Goal: Task Accomplishment & Management: Manage account settings

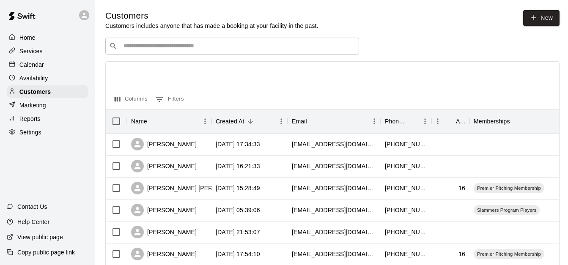
click at [171, 50] on input "Search customers by name or email" at bounding box center [238, 46] width 234 height 8
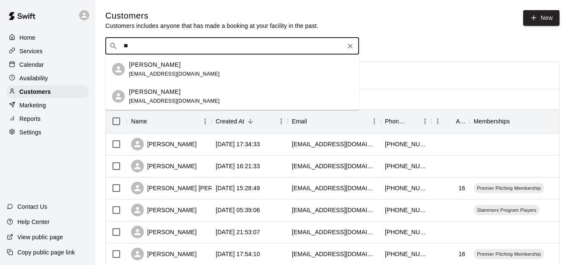
type input "*"
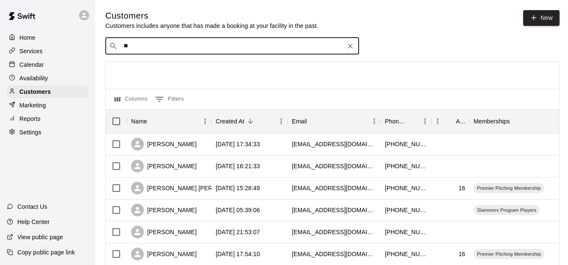
type input "*"
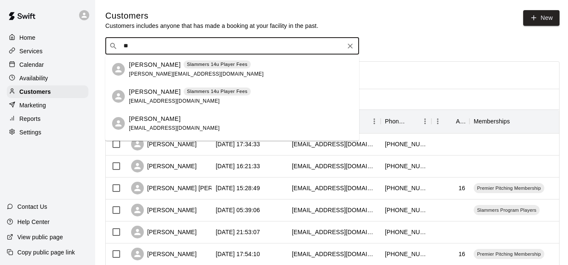
type input "*"
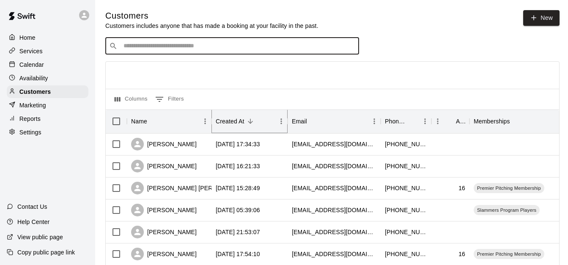
click at [246, 118] on button "Sort" at bounding box center [251, 121] width 12 height 12
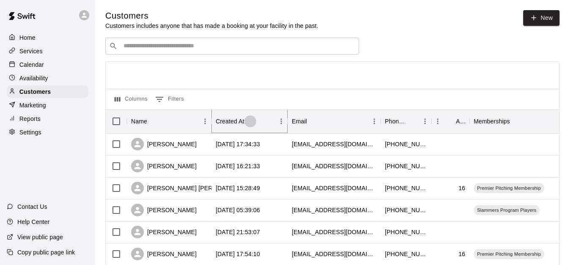
click at [250, 121] on icon "Sort" at bounding box center [250, 121] width 5 height 5
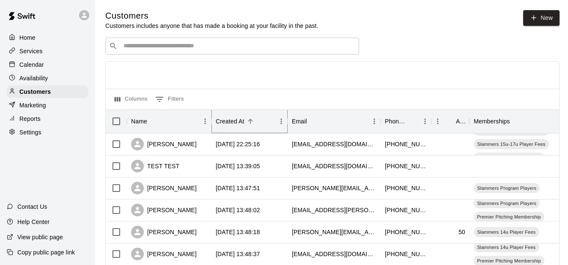
click at [250, 121] on icon "Sort" at bounding box center [250, 121] width 5 height 5
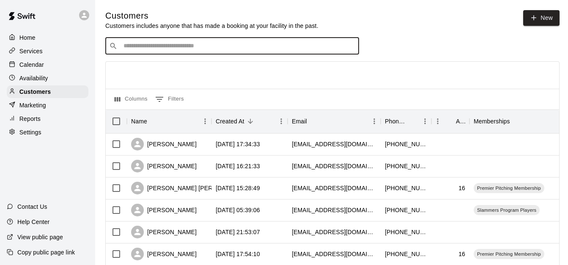
click at [165, 49] on input "Search customers by name or email" at bounding box center [238, 46] width 234 height 8
type input "*****"
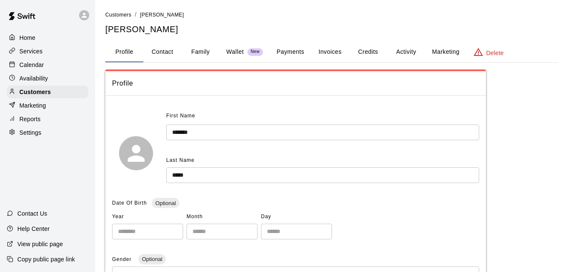
click at [404, 49] on button "Activity" at bounding box center [406, 52] width 38 height 20
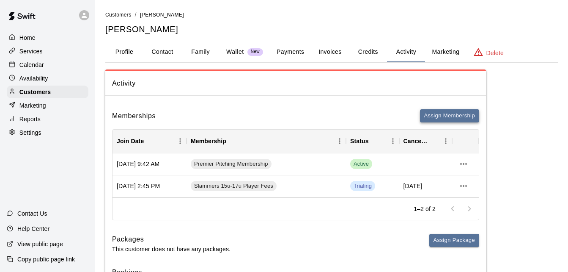
click at [452, 114] on button "Assign Membership" at bounding box center [449, 115] width 59 height 13
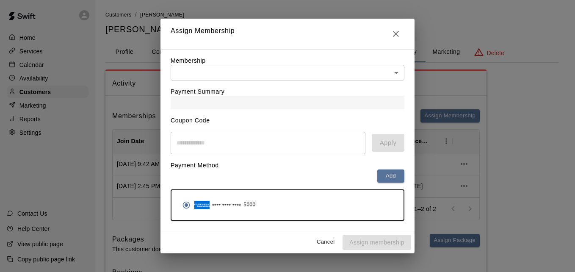
click at [312, 69] on body "Home Services Calendar Availability Customers Marketing Reports Settings Contac…" at bounding box center [287, 159] width 575 height 319
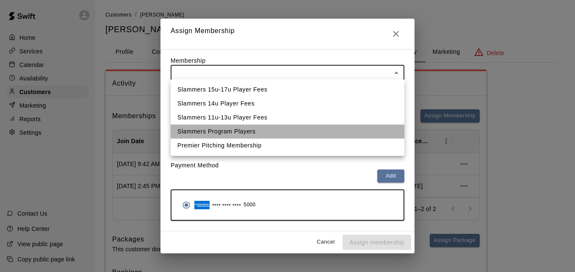
click at [284, 130] on li "Slammers Program Players" at bounding box center [287, 131] width 234 height 14
type input "**********"
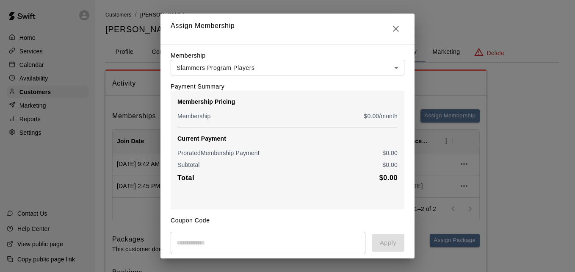
scroll to position [100, 0]
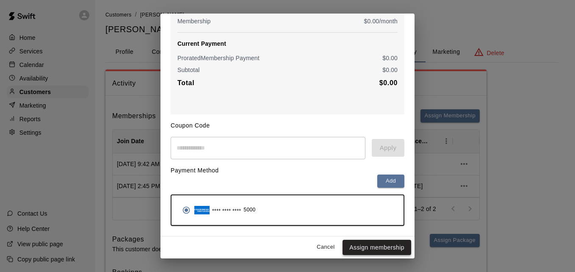
click at [367, 250] on button "Assign membership" at bounding box center [376, 247] width 69 height 16
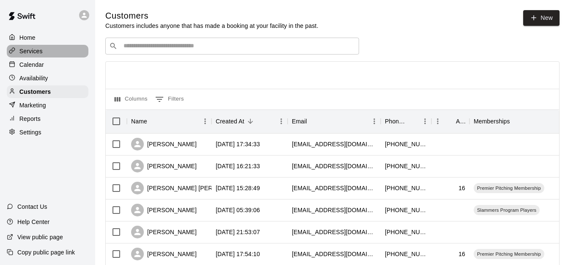
click at [38, 52] on p "Services" at bounding box center [30, 51] width 23 height 8
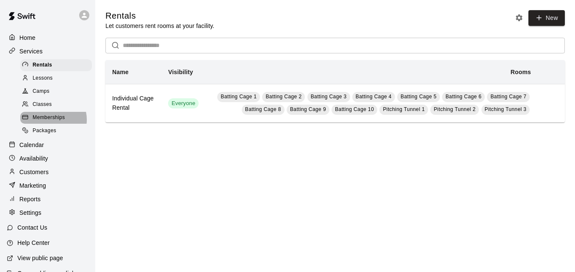
click at [52, 122] on span "Memberships" at bounding box center [49, 117] width 32 height 8
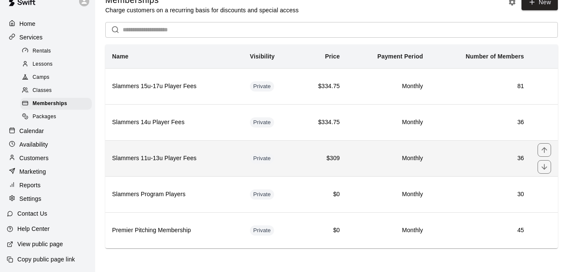
scroll to position [17, 0]
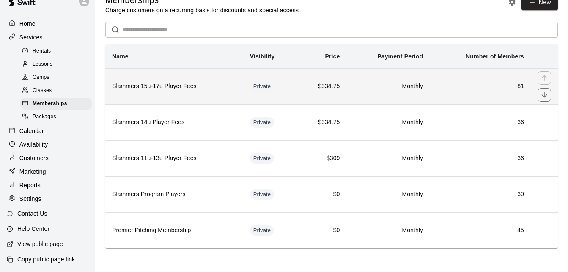
click at [440, 89] on h6 "81" at bounding box center [481, 86] width 88 height 9
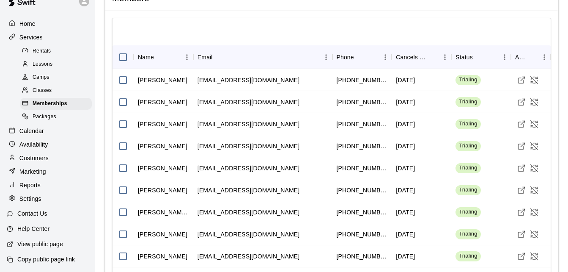
scroll to position [582, 0]
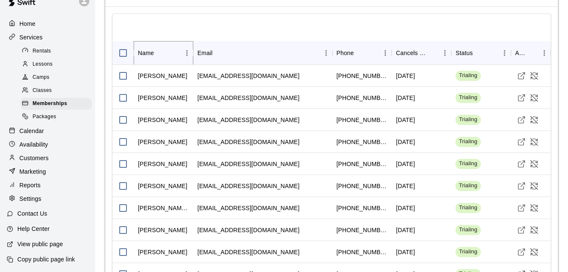
click at [159, 56] on icon "Sort" at bounding box center [160, 53] width 8 height 8
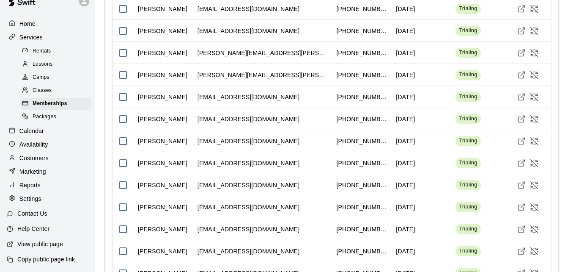
scroll to position [1995, 0]
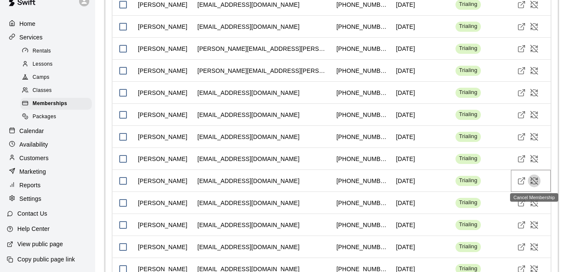
click at [536, 180] on icon "Cancel Membership" at bounding box center [534, 180] width 8 height 8
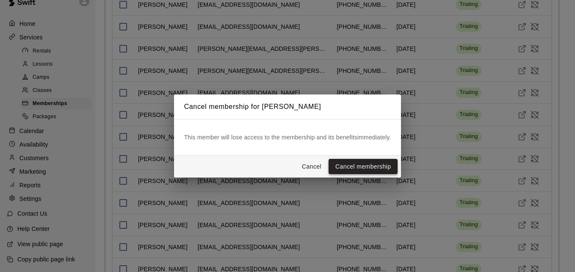
click at [378, 168] on button "Cancel membership" at bounding box center [362, 167] width 69 height 16
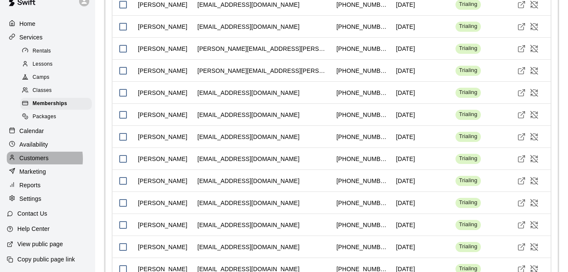
click at [35, 160] on p "Customers" at bounding box center [33, 158] width 29 height 8
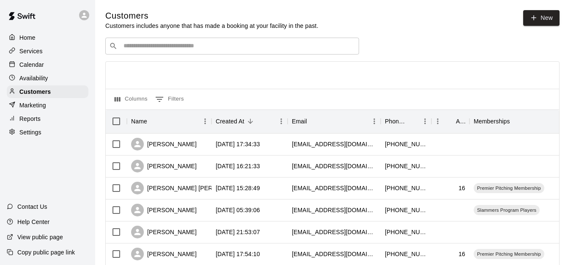
click at [40, 55] on p "Services" at bounding box center [30, 51] width 23 height 8
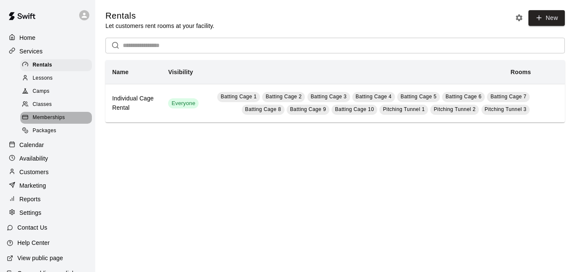
click at [57, 122] on span "Memberships" at bounding box center [49, 117] width 32 height 8
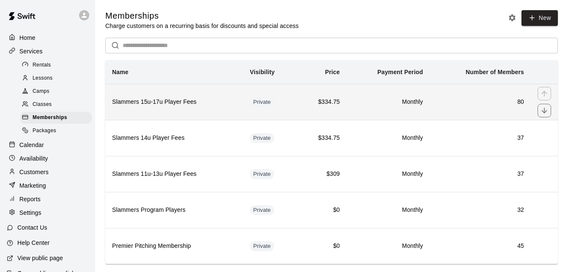
click at [366, 107] on h6 "Monthly" at bounding box center [388, 101] width 70 height 9
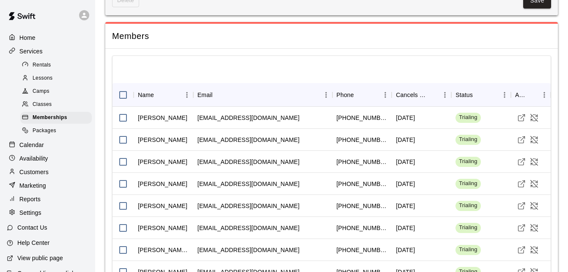
scroll to position [553, 0]
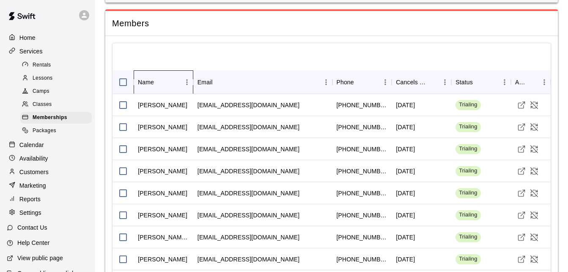
click at [146, 81] on div "Name" at bounding box center [146, 82] width 16 height 24
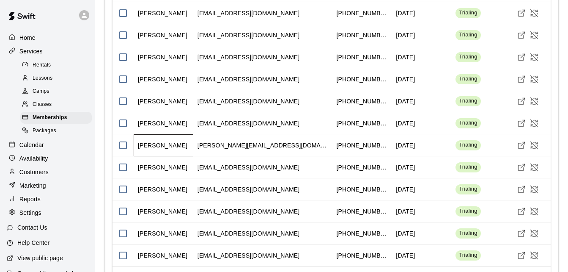
scroll to position [960, 0]
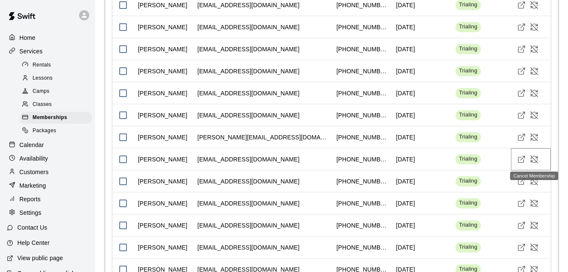
click at [536, 158] on icon "Cancel Membership" at bounding box center [534, 159] width 8 height 8
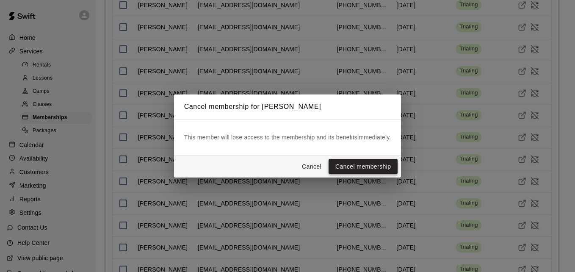
click at [370, 168] on button "Cancel membership" at bounding box center [362, 167] width 69 height 16
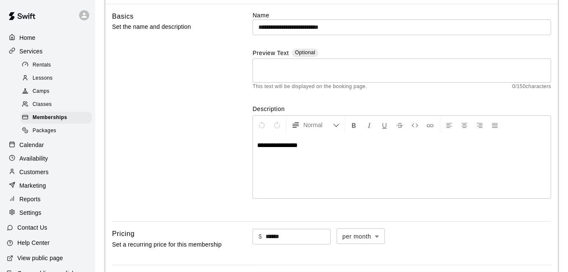
scroll to position [0, 0]
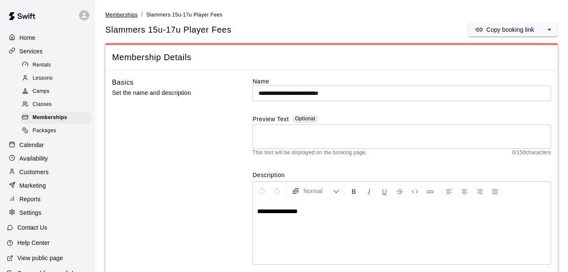
click at [122, 15] on span "Memberships" at bounding box center [121, 15] width 32 height 6
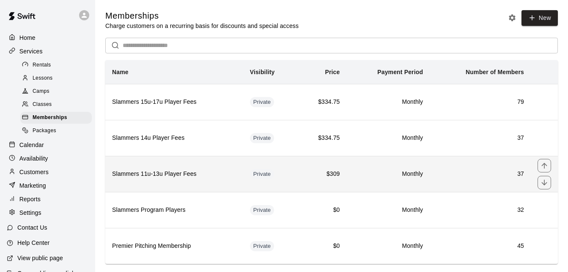
click at [445, 187] on td "37" at bounding box center [480, 174] width 101 height 36
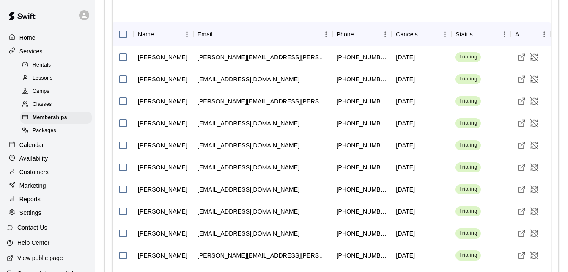
scroll to position [605, 0]
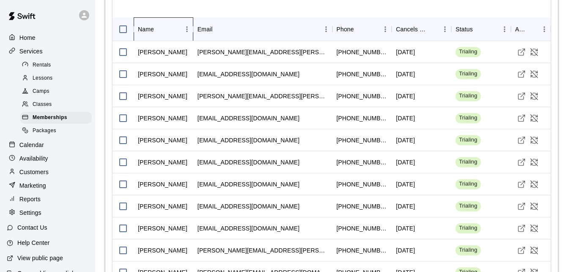
click at [151, 28] on div "Name" at bounding box center [146, 29] width 16 height 24
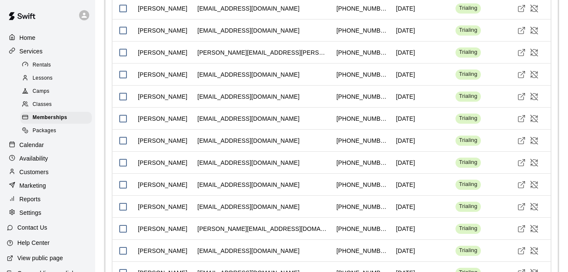
scroll to position [800, 0]
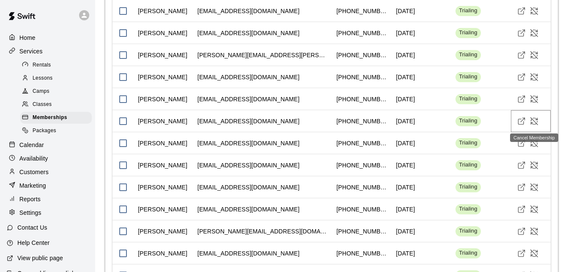
click at [535, 116] on button "Cancel Membership" at bounding box center [534, 121] width 13 height 13
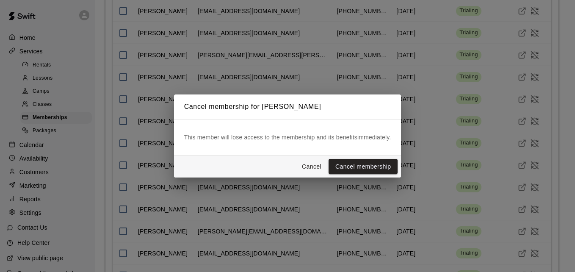
click at [385, 163] on button "Cancel membership" at bounding box center [362, 167] width 69 height 16
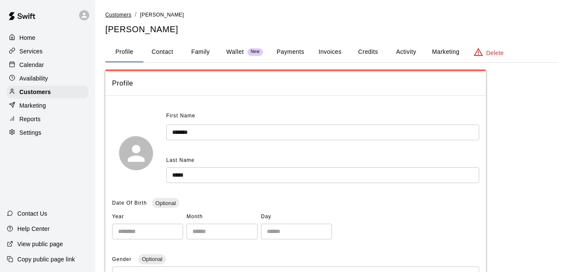
click at [116, 12] on span "Customers" at bounding box center [118, 15] width 26 height 6
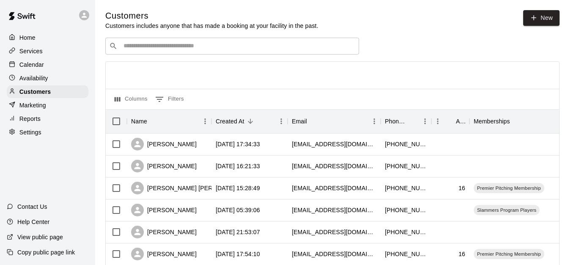
click at [153, 52] on div "​ ​" at bounding box center [232, 46] width 254 height 17
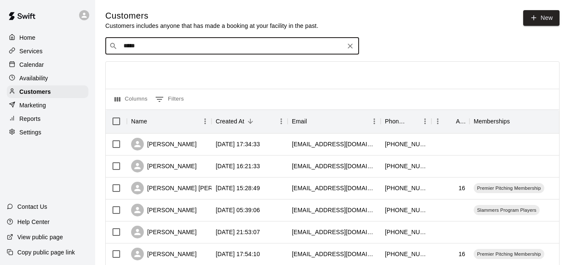
type input "******"
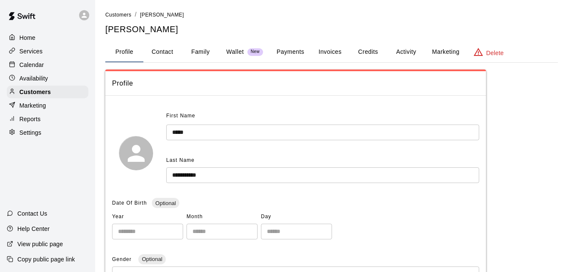
click at [236, 51] on p "Wallet" at bounding box center [235, 51] width 18 height 9
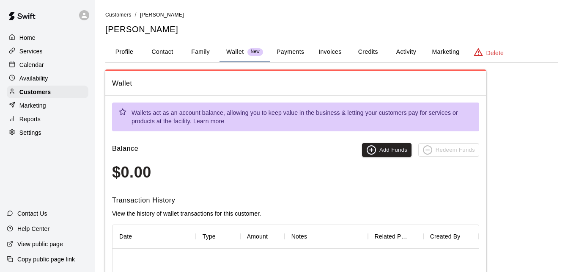
click at [290, 49] on button "Payments" at bounding box center [290, 52] width 41 height 20
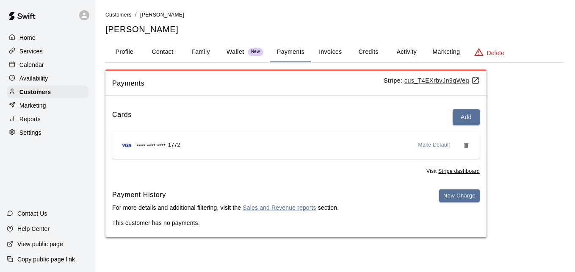
click at [403, 49] on button "Activity" at bounding box center [406, 52] width 38 height 20
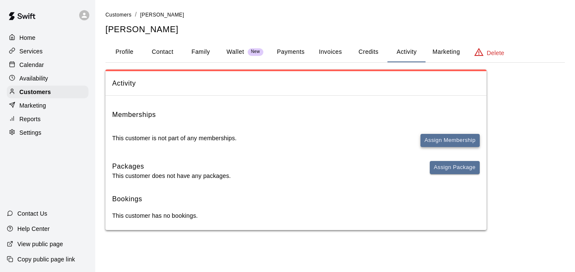
click at [429, 134] on button "Assign Membership" at bounding box center [449, 140] width 59 height 13
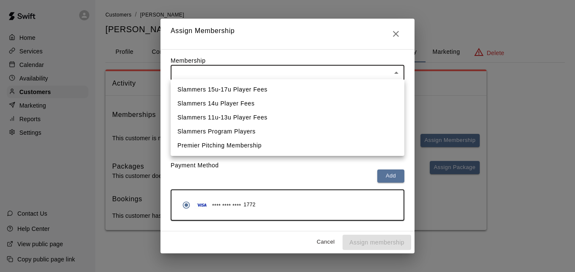
click at [344, 72] on body "Home Services Calendar Availability Customers Marketing Reports Settings Contac…" at bounding box center [287, 123] width 575 height 247
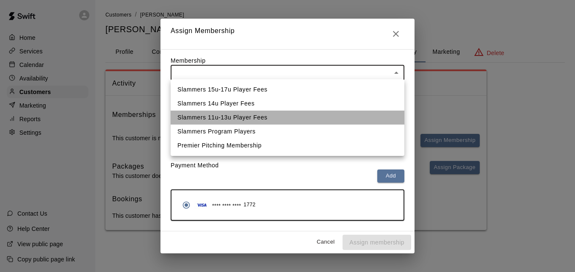
click at [327, 114] on li "Slammers 11u-13u Player Fees" at bounding box center [287, 117] width 234 height 14
type input "**********"
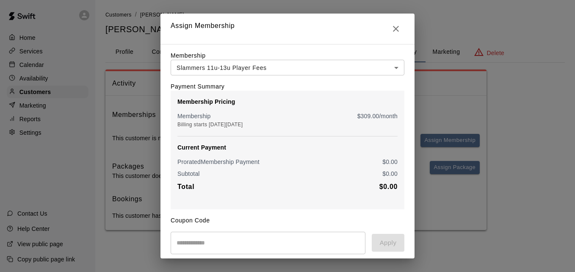
scroll to position [100, 0]
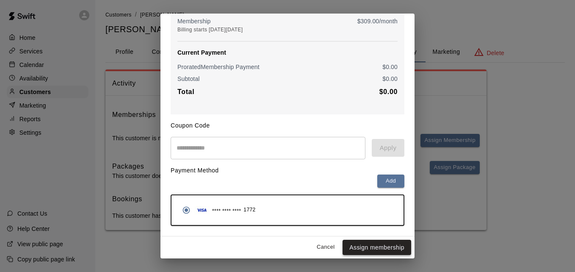
click at [360, 245] on button "Assign membership" at bounding box center [376, 247] width 69 height 16
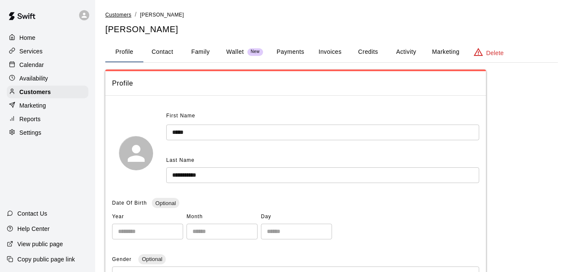
click at [117, 13] on span "Customers" at bounding box center [118, 15] width 26 height 6
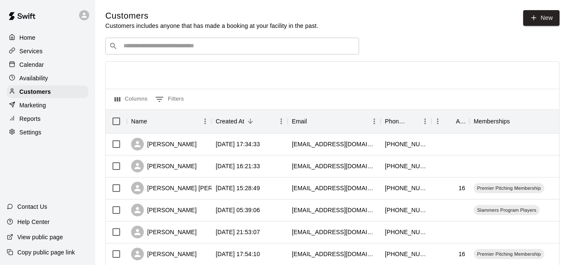
click at [149, 50] on input "Search customers by name or email" at bounding box center [238, 46] width 234 height 8
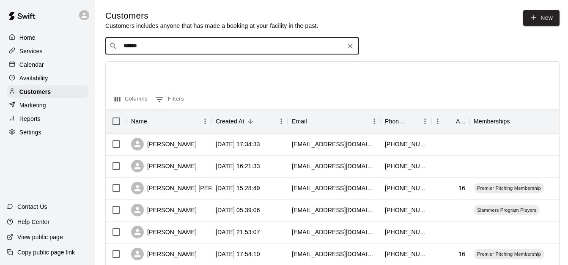
type input "*******"
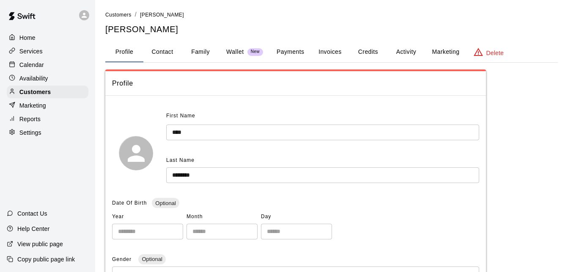
click at [287, 53] on button "Payments" at bounding box center [290, 52] width 41 height 20
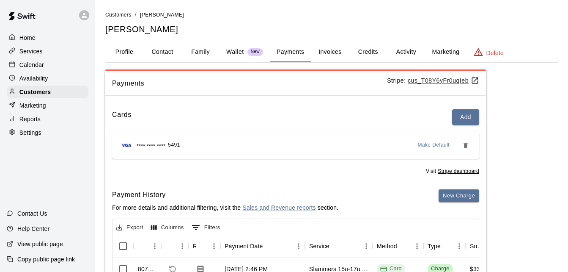
click at [117, 8] on main "Customers / Ryan Crothers Ryan Crothers Profile Contact Family Wallet New Payme…" at bounding box center [331, 213] width 473 height 427
click at [117, 12] on span "Customers" at bounding box center [118, 15] width 26 height 6
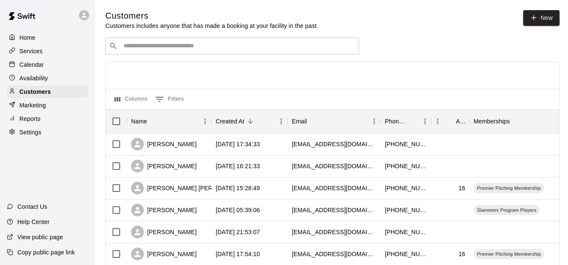
click at [173, 52] on div "​ ​" at bounding box center [232, 46] width 254 height 17
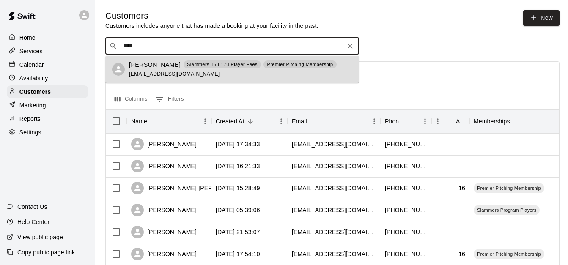
type input "****"
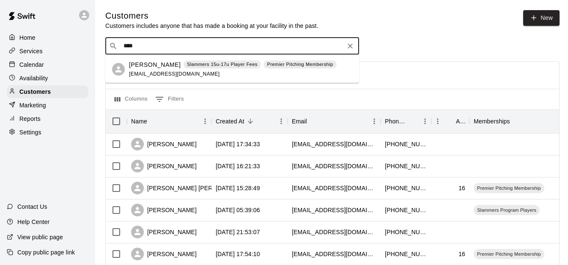
click at [159, 49] on input "****" at bounding box center [232, 46] width 222 height 8
click at [149, 71] on span "jaimeoneill22@gmail.com" at bounding box center [174, 74] width 91 height 6
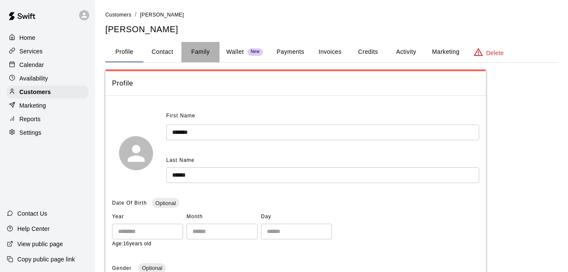
click at [195, 49] on button "Family" at bounding box center [200, 52] width 38 height 20
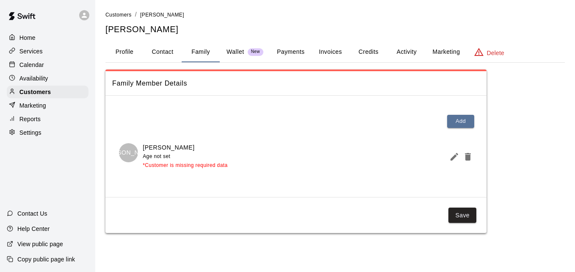
click at [280, 48] on button "Payments" at bounding box center [290, 52] width 41 height 20
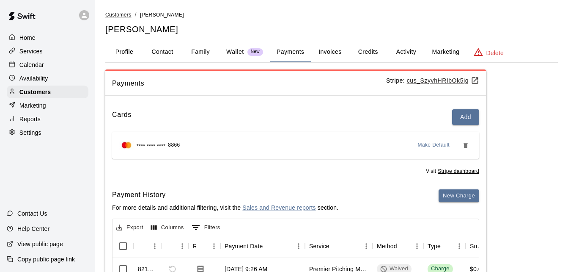
click at [121, 12] on span "Customers" at bounding box center [118, 15] width 26 height 6
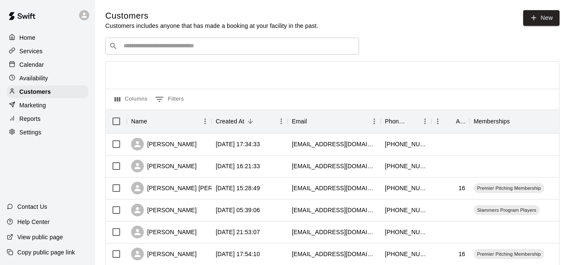
click at [166, 53] on div "​ ​" at bounding box center [232, 46] width 254 height 17
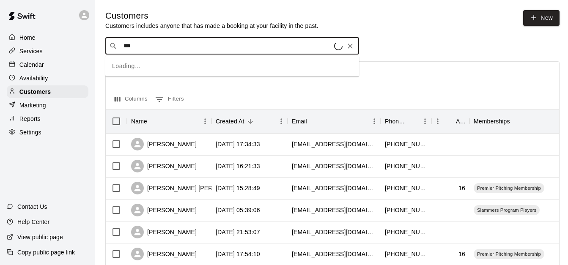
type input "****"
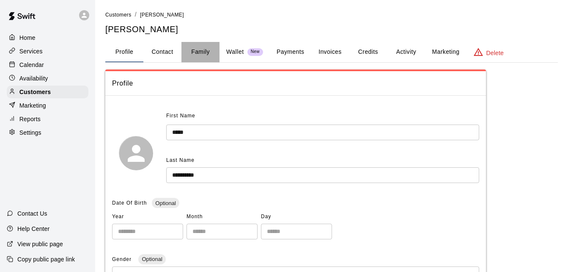
click at [202, 48] on button "Family" at bounding box center [200, 52] width 38 height 20
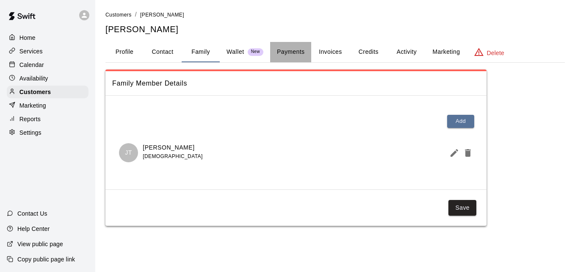
click at [295, 49] on button "Payments" at bounding box center [290, 52] width 41 height 20
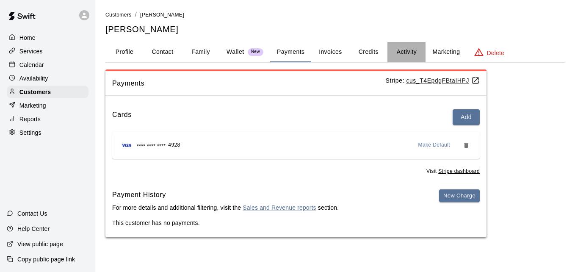
click at [405, 49] on button "Activity" at bounding box center [406, 52] width 38 height 20
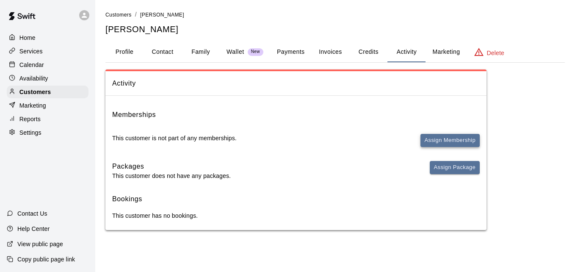
click at [438, 136] on button "Assign Membership" at bounding box center [449, 140] width 59 height 13
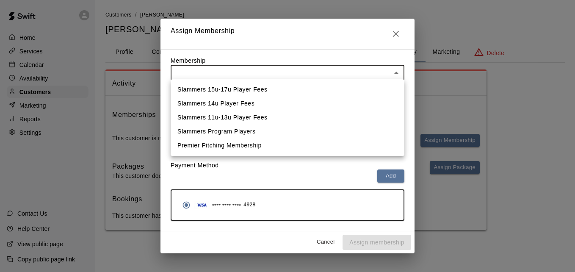
click at [320, 77] on body "Home Services Calendar Availability Customers Marketing Reports Settings Contac…" at bounding box center [287, 123] width 575 height 247
click at [309, 107] on li "Slammers 14u Player Fees" at bounding box center [287, 103] width 234 height 14
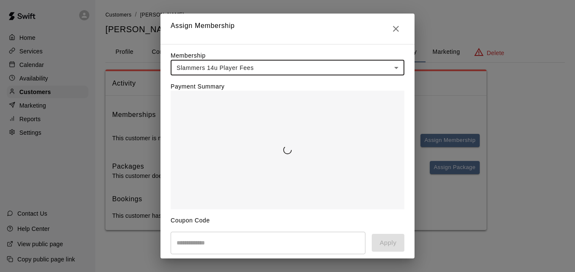
type input "**********"
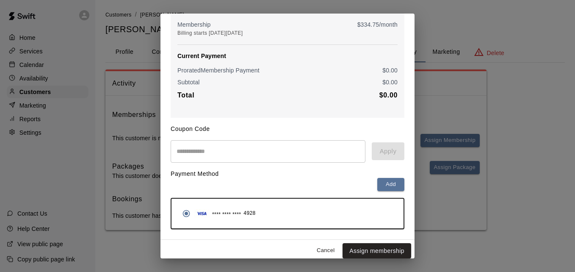
scroll to position [100, 0]
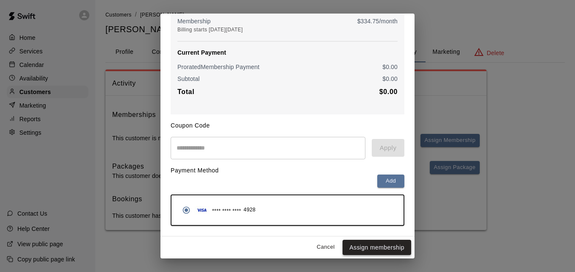
click at [367, 249] on button "Assign membership" at bounding box center [376, 247] width 69 height 16
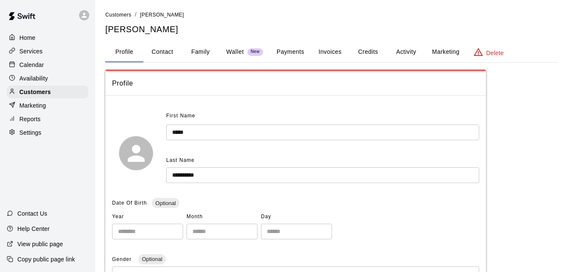
click at [197, 51] on button "Family" at bounding box center [200, 52] width 38 height 20
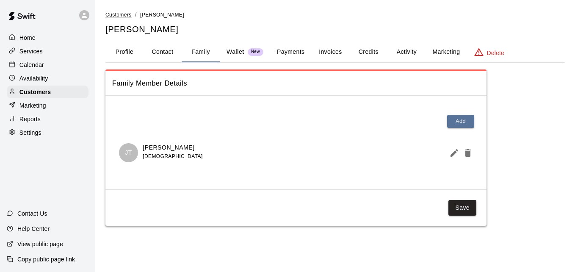
click at [124, 12] on span "Customers" at bounding box center [118, 15] width 26 height 6
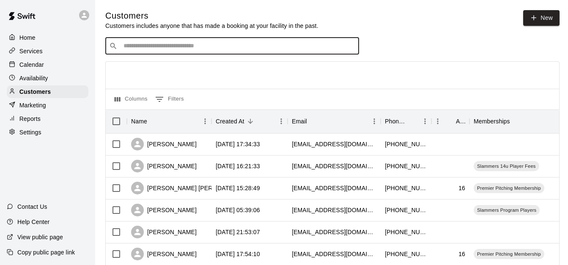
click at [157, 49] on input "Search customers by name or email" at bounding box center [238, 46] width 234 height 8
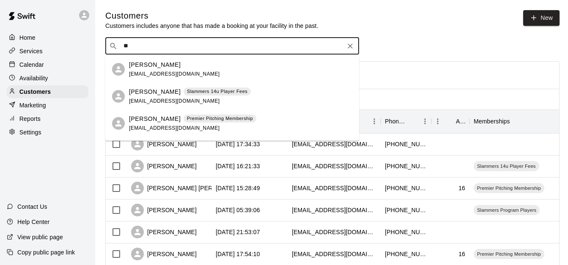
type input "*"
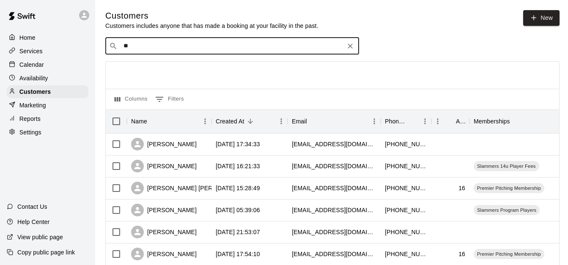
type input "*"
type input "*****"
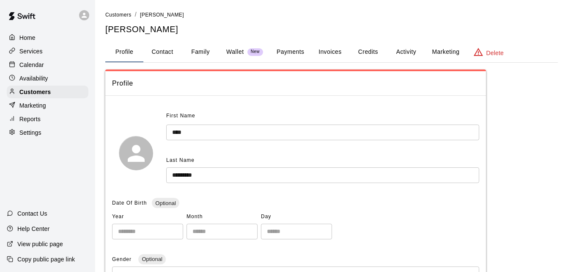
click at [404, 51] on button "Activity" at bounding box center [406, 52] width 38 height 20
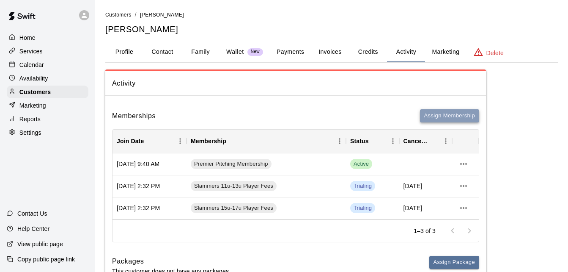
click at [429, 115] on button "Assign Membership" at bounding box center [449, 115] width 59 height 13
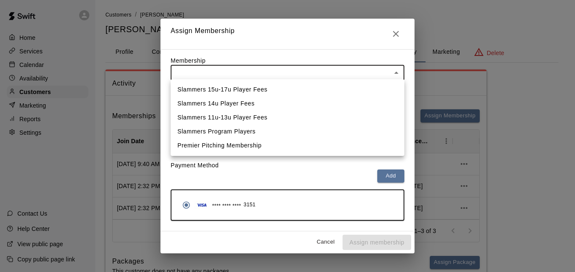
click at [357, 71] on body "Home Services Calendar Availability Customers Marketing Reports Settings Contac…" at bounding box center [287, 170] width 575 height 341
click at [329, 133] on li "Slammers Program Players" at bounding box center [287, 131] width 234 height 14
type input "**********"
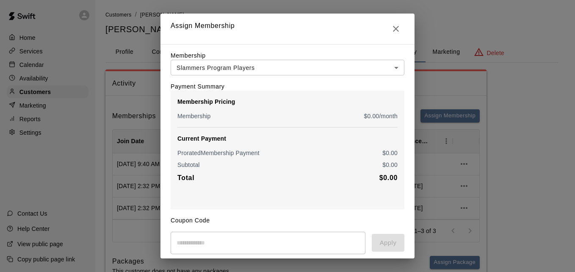
scroll to position [100, 0]
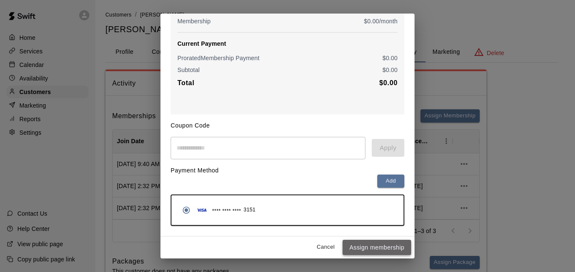
click at [385, 250] on button "Assign membership" at bounding box center [376, 247] width 69 height 16
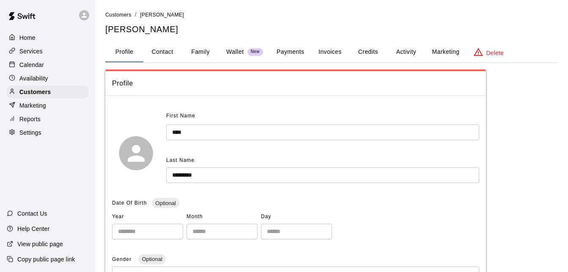
click at [415, 52] on button "Activity" at bounding box center [406, 52] width 38 height 20
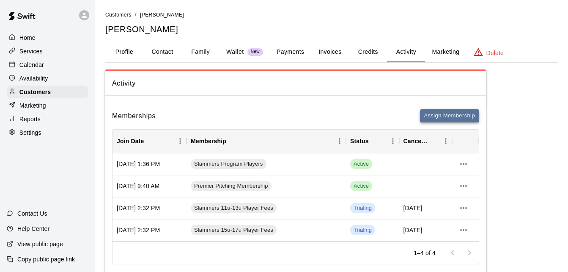
click at [444, 116] on button "Assign Membership" at bounding box center [449, 115] width 59 height 13
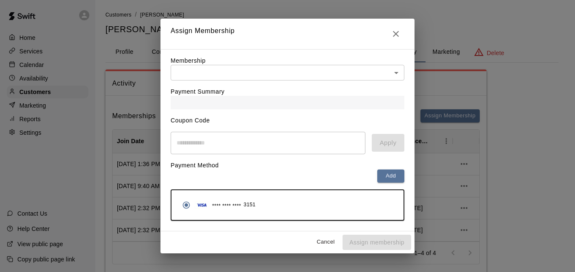
click at [380, 69] on body "Home Services Calendar Availability Customers Marketing Reports Settings Contac…" at bounding box center [287, 181] width 575 height 363
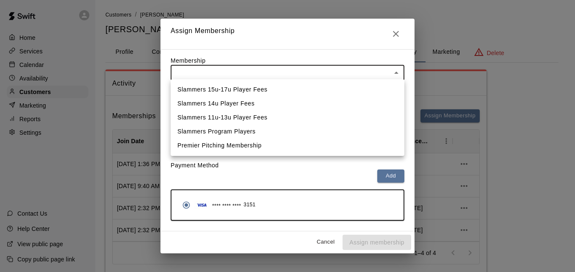
click at [356, 131] on li "Slammers Program Players" at bounding box center [287, 131] width 234 height 14
type input "**********"
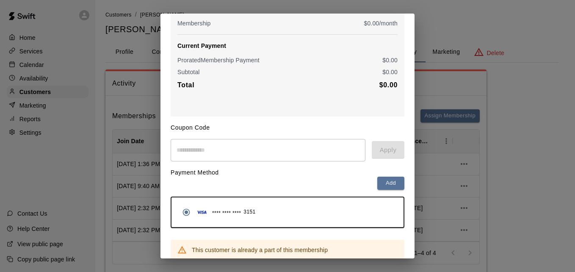
scroll to position [129, 0]
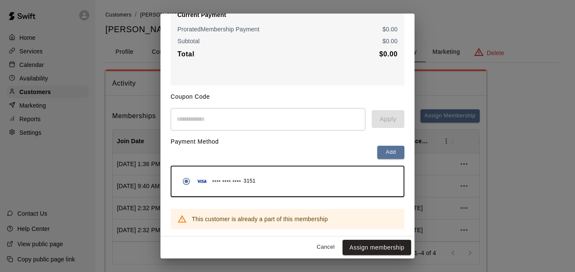
click at [384, 242] on button "Assign membership" at bounding box center [376, 247] width 69 height 16
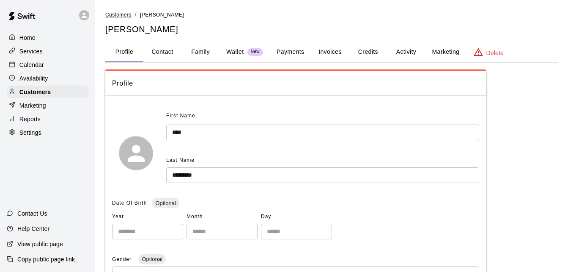
click at [121, 16] on span "Customers" at bounding box center [118, 15] width 26 height 6
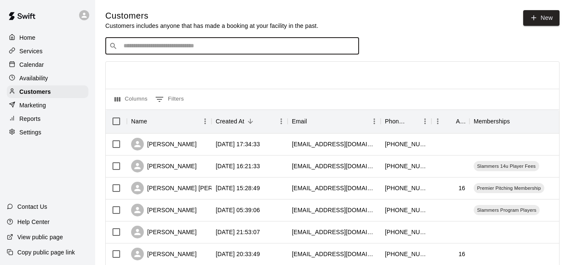
click at [157, 48] on input "Search customers by name or email" at bounding box center [238, 46] width 234 height 8
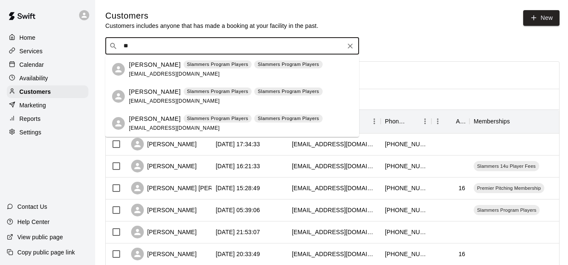
type input "*"
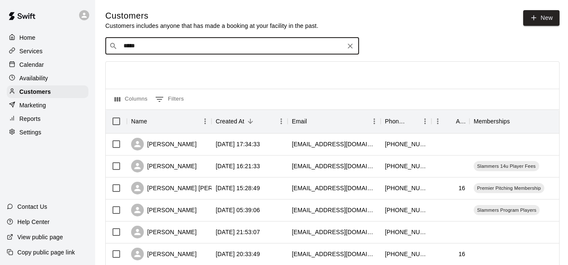
type input "******"
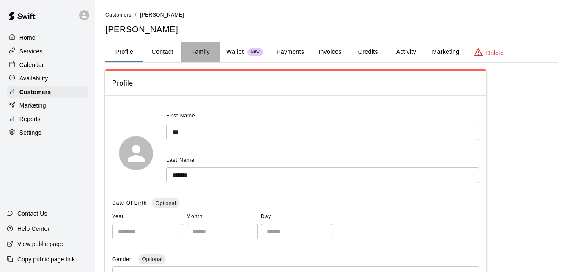
click at [202, 53] on button "Family" at bounding box center [200, 52] width 38 height 20
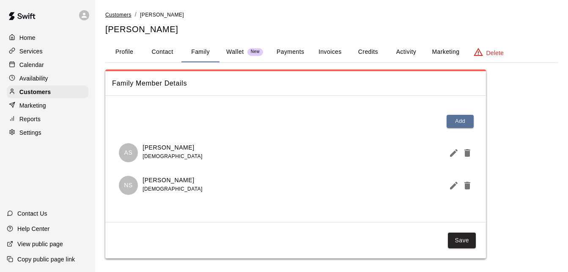
click at [115, 13] on span "Customers" at bounding box center [118, 15] width 26 height 6
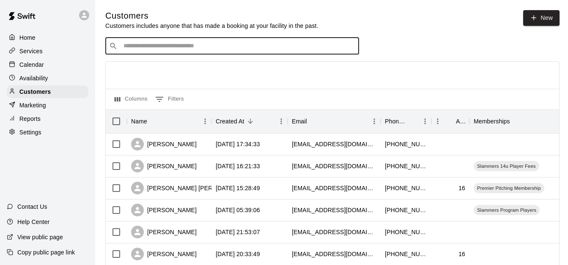
click at [165, 49] on input "Search customers by name or email" at bounding box center [238, 46] width 234 height 8
type input "****"
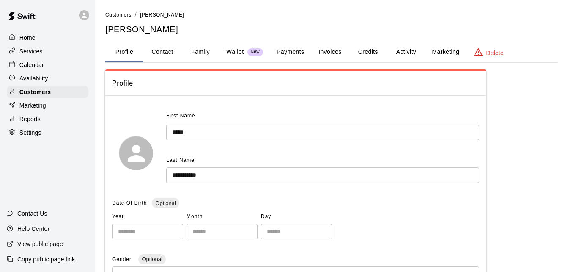
click at [407, 56] on button "Activity" at bounding box center [406, 52] width 38 height 20
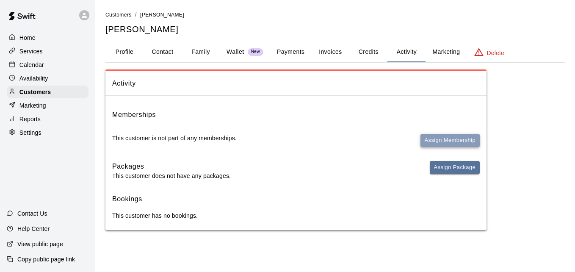
click at [434, 140] on button "Assign Membership" at bounding box center [449, 140] width 59 height 13
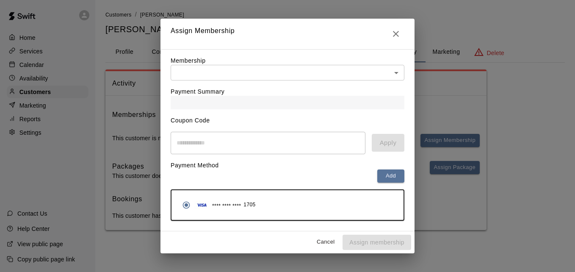
click at [362, 80] on div "Payment Summary" at bounding box center [287, 94] width 234 height 29
click at [364, 71] on body "Home Services Calendar Availability Customers Marketing Reports Settings Contac…" at bounding box center [287, 123] width 575 height 247
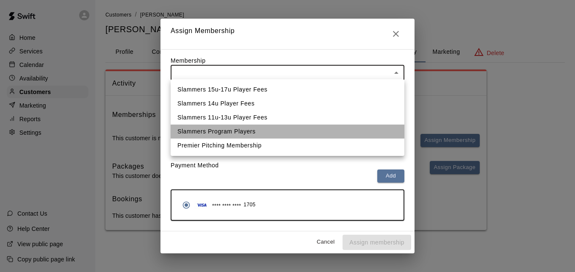
click at [333, 132] on li "Slammers Program Players" at bounding box center [287, 131] width 234 height 14
type input "**********"
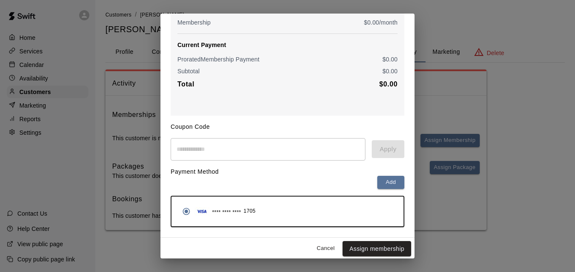
scroll to position [100, 0]
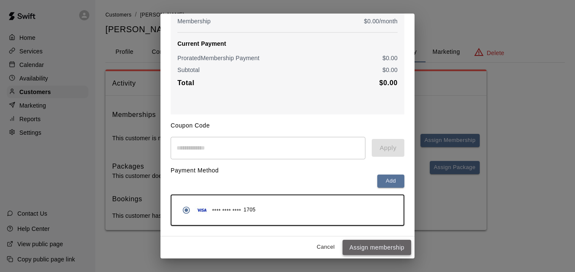
click at [385, 246] on button "Assign membership" at bounding box center [376, 247] width 69 height 16
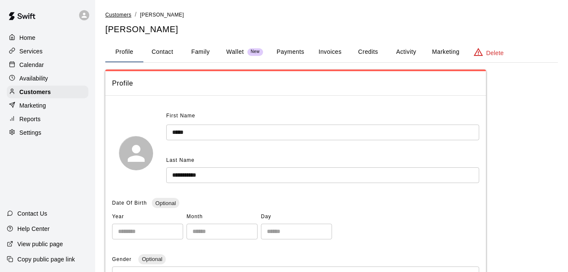
click at [121, 15] on span "Customers" at bounding box center [118, 15] width 26 height 6
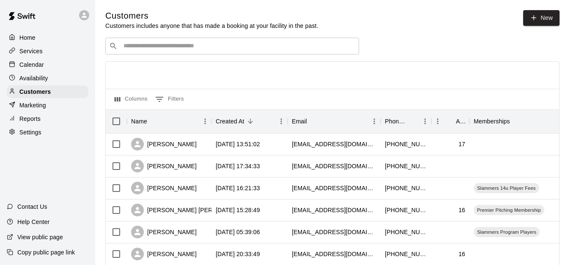
click at [162, 50] on input "Search customers by name or email" at bounding box center [238, 46] width 234 height 8
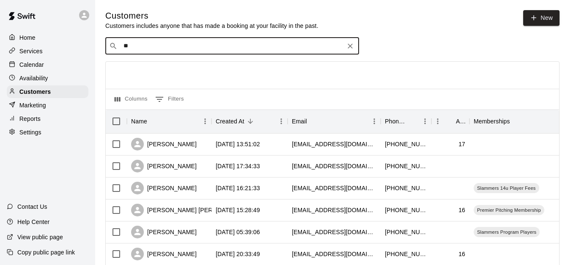
type input "*"
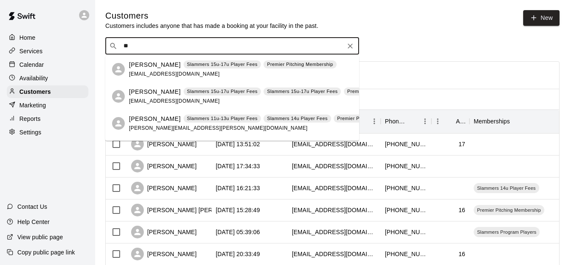
type input "*"
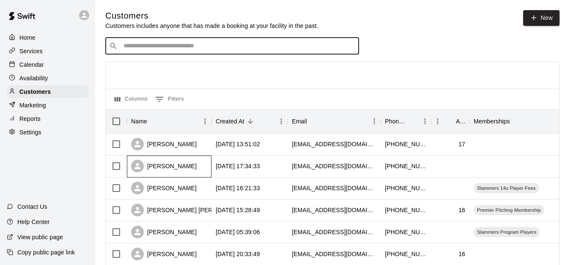
click at [200, 165] on div "[PERSON_NAME]" at bounding box center [169, 167] width 85 height 22
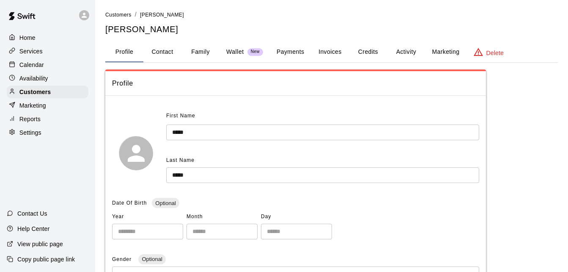
click at [197, 49] on button "Family" at bounding box center [200, 52] width 38 height 20
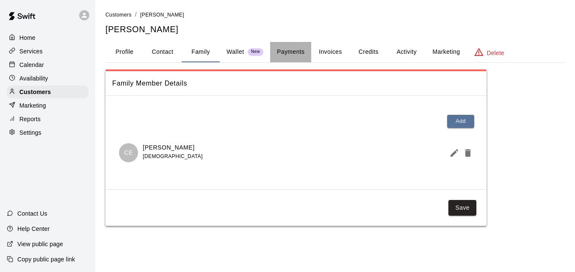
click at [294, 50] on button "Payments" at bounding box center [290, 52] width 41 height 20
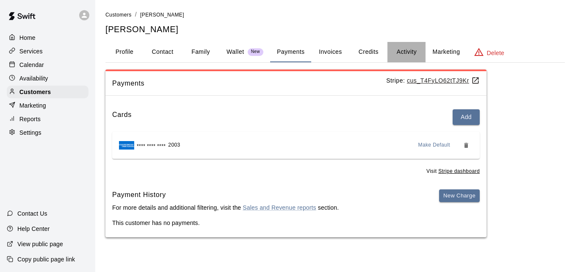
click at [405, 49] on button "Activity" at bounding box center [406, 52] width 38 height 20
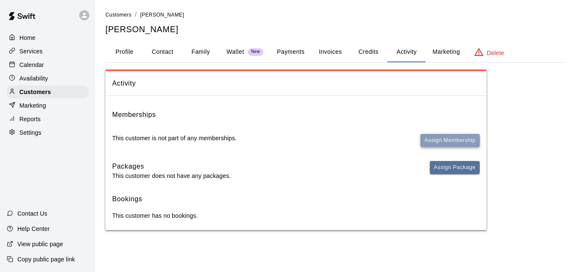
click at [447, 136] on button "Assign Membership" at bounding box center [449, 140] width 59 height 13
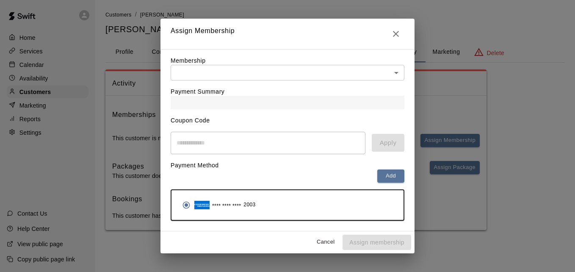
click at [332, 74] on body "Home Services Calendar Availability Customers Marketing Reports Settings Contac…" at bounding box center [287, 123] width 575 height 247
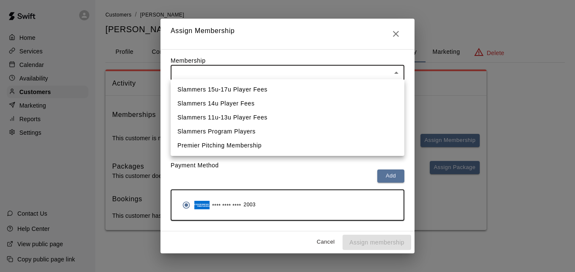
click at [320, 88] on li "Slammers 15u-17u Player Fees" at bounding box center [287, 89] width 234 height 14
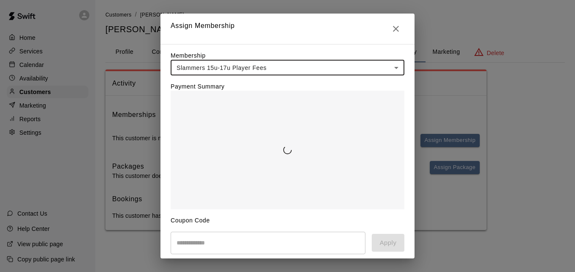
type input "**********"
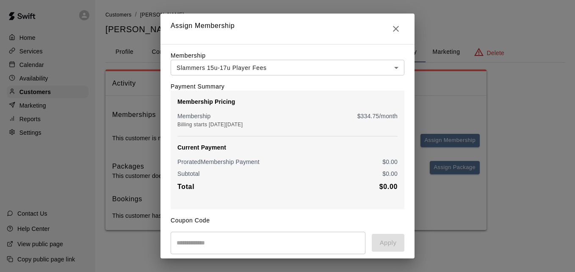
scroll to position [100, 0]
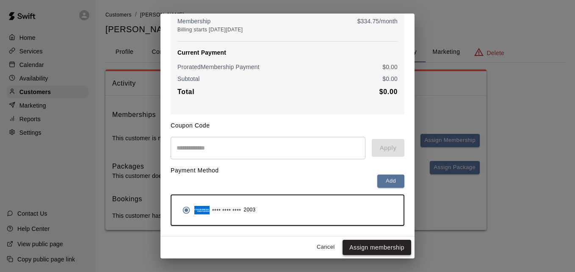
click at [370, 243] on button "Assign membership" at bounding box center [376, 247] width 69 height 16
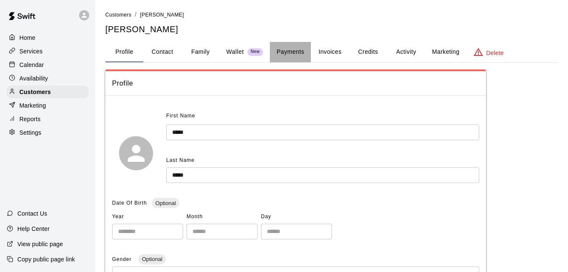
click at [283, 49] on button "Payments" at bounding box center [290, 52] width 41 height 20
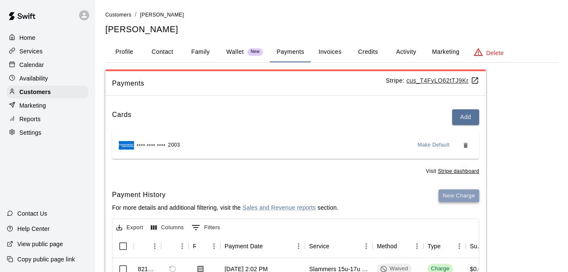
click at [453, 198] on button "New Charge" at bounding box center [459, 195] width 41 height 13
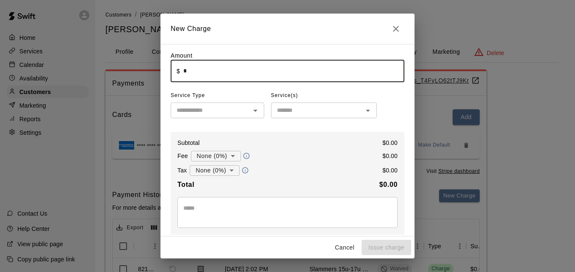
click at [220, 77] on input "*" at bounding box center [293, 71] width 221 height 22
type input "******"
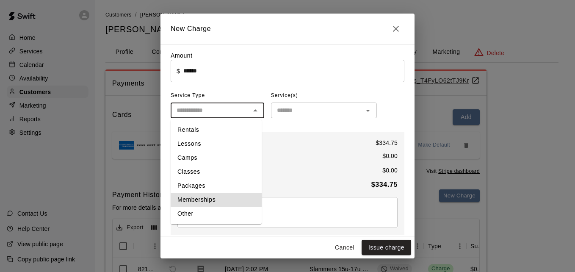
type input "**********"
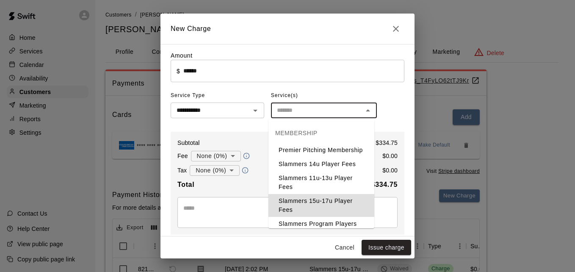
type input "**********"
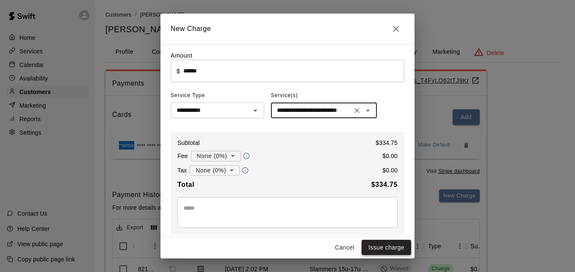
click at [390, 252] on button "Issue charge" at bounding box center [385, 247] width 49 height 16
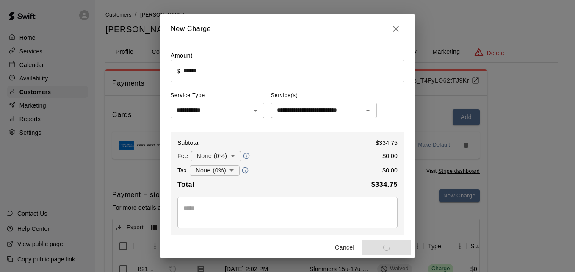
type input "*"
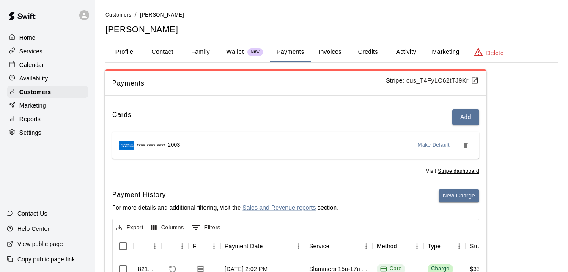
click at [120, 15] on span "Customers" at bounding box center [118, 15] width 26 height 6
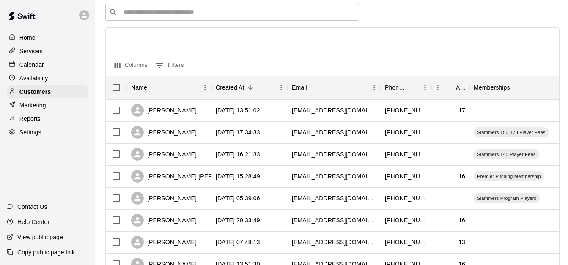
scroll to position [51, 0]
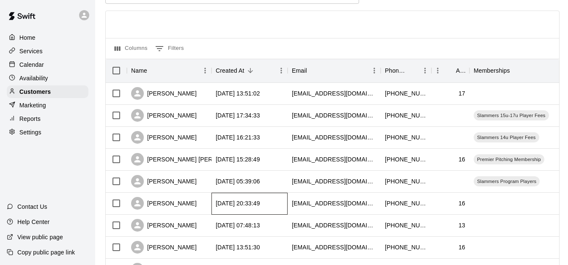
click at [280, 200] on div "[DATE] 20:33:49" at bounding box center [250, 204] width 76 height 22
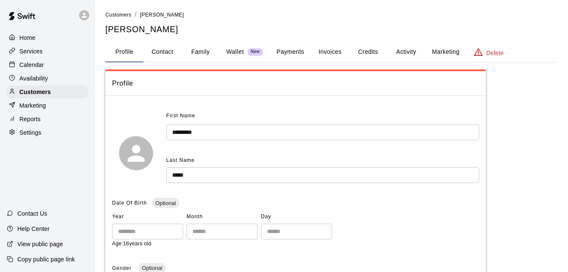
click at [207, 51] on button "Family" at bounding box center [200, 52] width 38 height 20
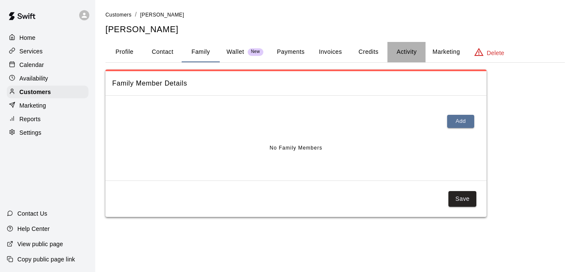
click at [405, 53] on button "Activity" at bounding box center [406, 52] width 38 height 20
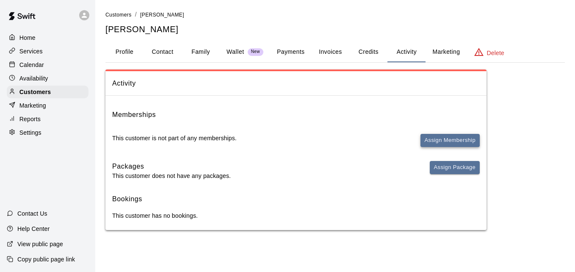
click at [443, 136] on button "Assign Membership" at bounding box center [449, 140] width 59 height 13
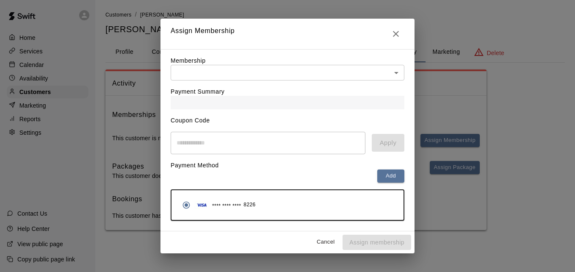
click at [371, 71] on body "Home Services Calendar Availability Customers Marketing Reports Settings Contac…" at bounding box center [287, 123] width 575 height 247
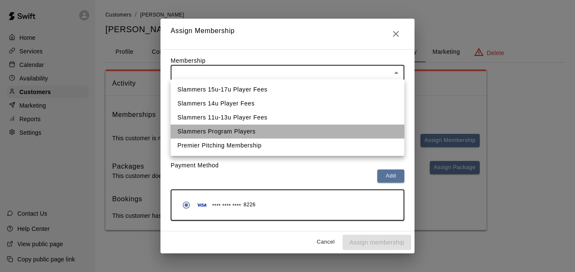
click at [344, 126] on li "Slammers Program Players" at bounding box center [287, 131] width 234 height 14
type input "**********"
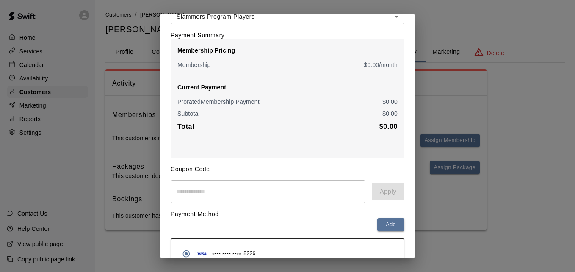
scroll to position [100, 0]
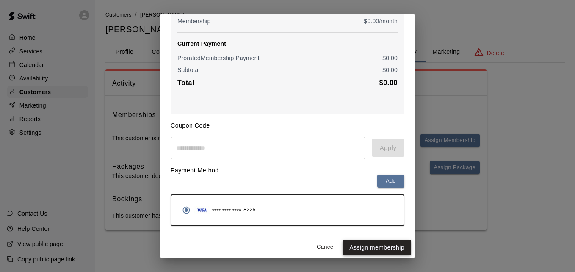
click at [368, 245] on button "Assign membership" at bounding box center [376, 247] width 69 height 16
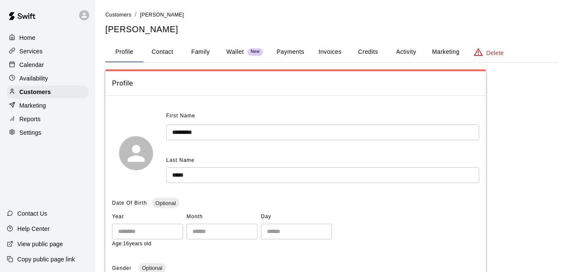
click at [122, 11] on link "Customers" at bounding box center [118, 14] width 26 height 7
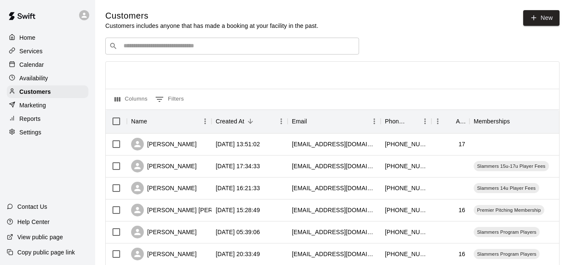
click at [193, 42] on div "​ ​" at bounding box center [232, 46] width 254 height 17
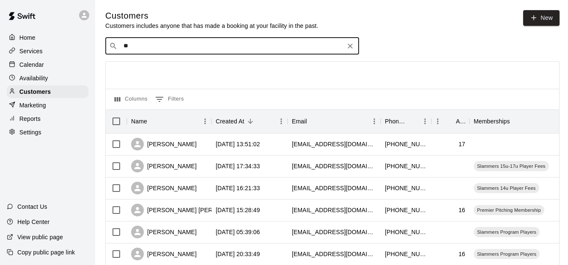
type input "*"
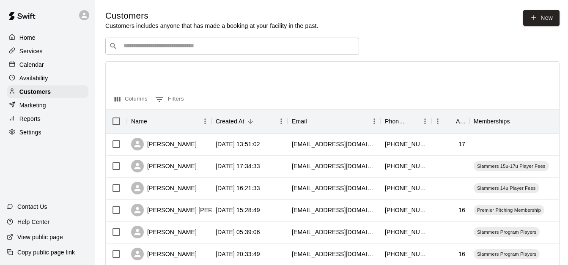
click at [421, 84] on div at bounding box center [333, 75] width 454 height 27
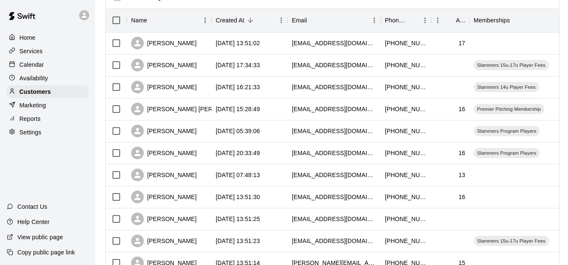
scroll to position [102, 0]
click at [286, 175] on div "[DATE] 07:48:13" at bounding box center [250, 175] width 76 height 22
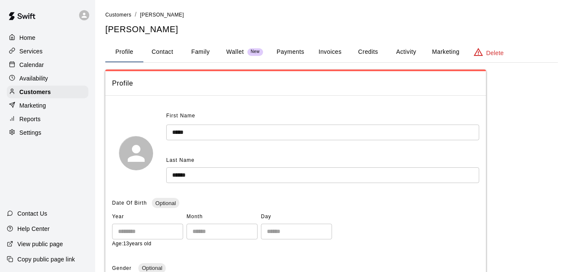
click at [276, 53] on button "Payments" at bounding box center [290, 52] width 41 height 20
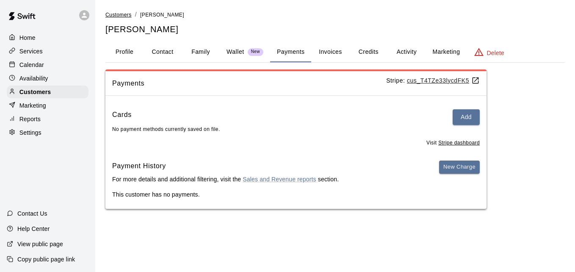
click at [122, 14] on span "Customers" at bounding box center [118, 15] width 26 height 6
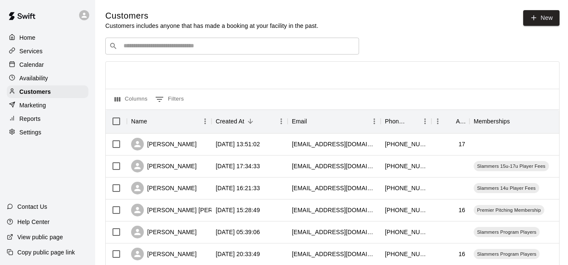
click at [176, 47] on input "Search customers by name or email" at bounding box center [238, 46] width 234 height 8
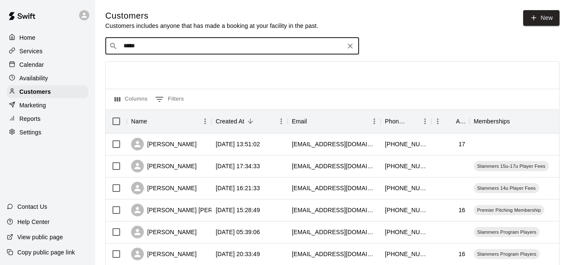
type input "******"
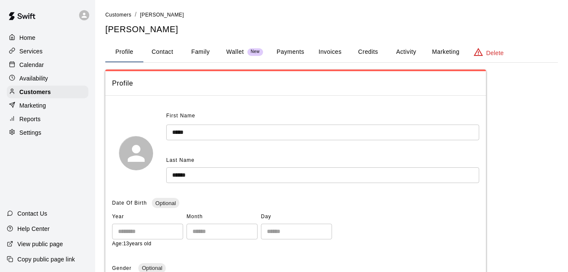
click at [403, 52] on button "Activity" at bounding box center [406, 52] width 38 height 20
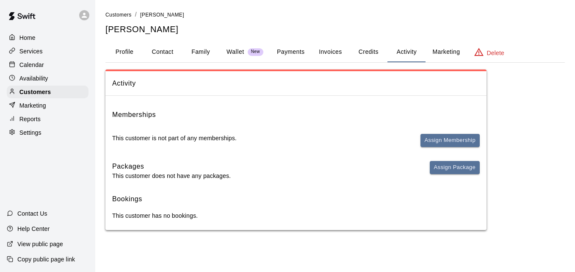
click at [298, 52] on button "Payments" at bounding box center [290, 52] width 41 height 20
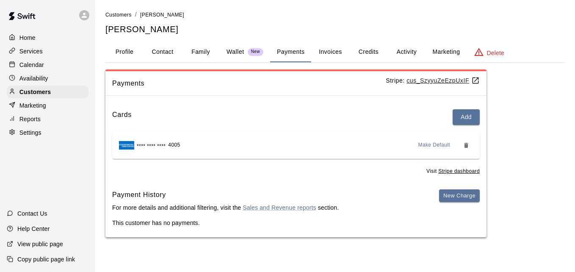
click at [411, 50] on button "Activity" at bounding box center [406, 52] width 38 height 20
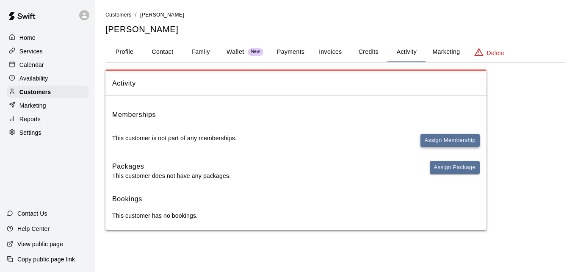
click at [443, 138] on button "Assign Membership" at bounding box center [449, 140] width 59 height 13
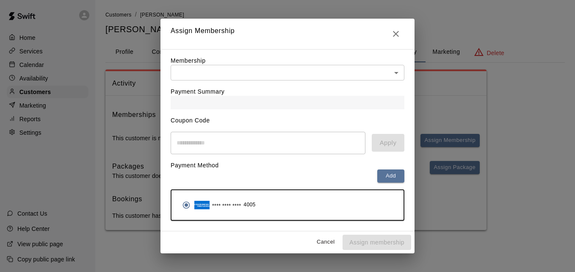
click at [348, 72] on body "Home Services Calendar Availability Customers Marketing Reports Settings Contac…" at bounding box center [287, 123] width 575 height 247
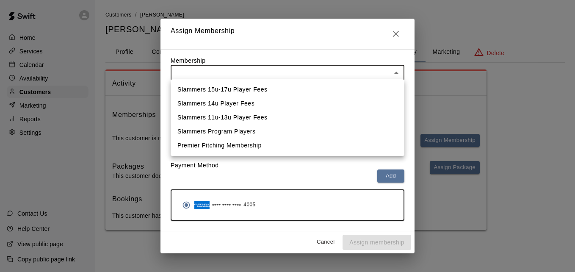
click at [333, 99] on li "Slammers 14u Player Fees" at bounding box center [287, 103] width 234 height 14
type input "**********"
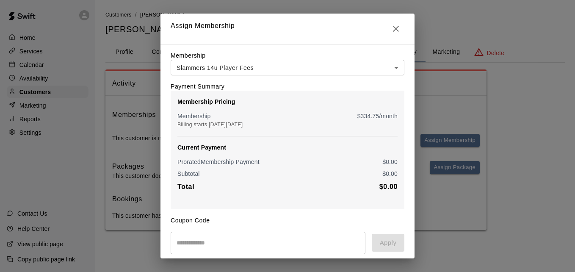
scroll to position [100, 0]
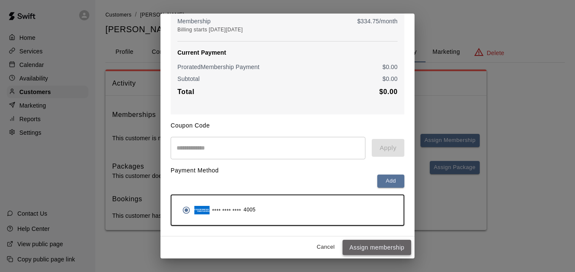
click at [371, 245] on button "Assign membership" at bounding box center [376, 247] width 69 height 16
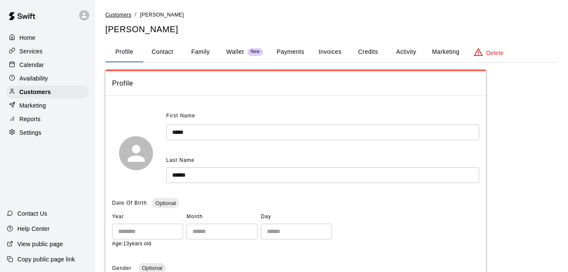
click at [114, 14] on span "Customers" at bounding box center [118, 15] width 26 height 6
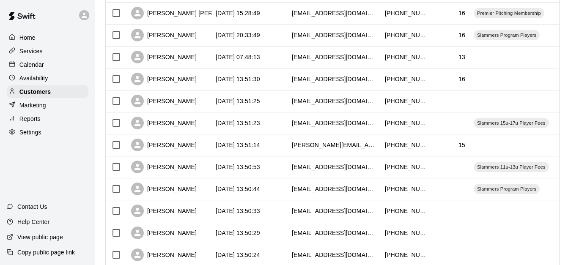
scroll to position [220, 0]
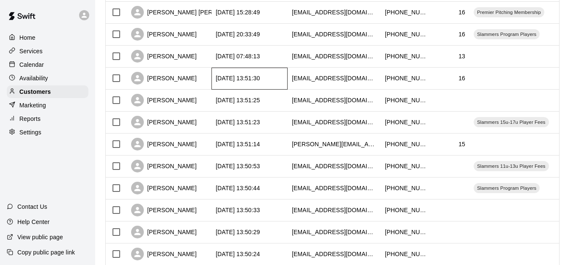
click at [287, 82] on div "[DATE] 13:51:30" at bounding box center [250, 79] width 76 height 22
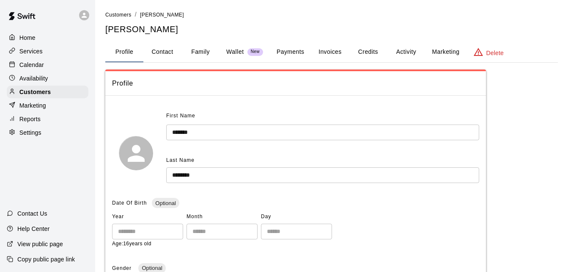
click at [285, 52] on button "Payments" at bounding box center [290, 52] width 41 height 20
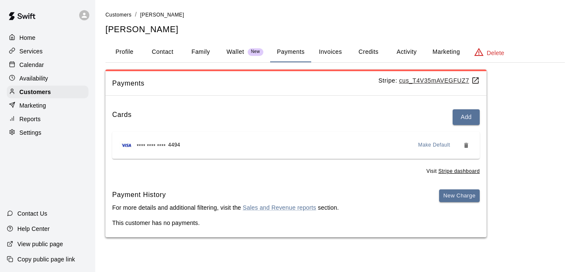
click at [403, 48] on button "Activity" at bounding box center [406, 52] width 38 height 20
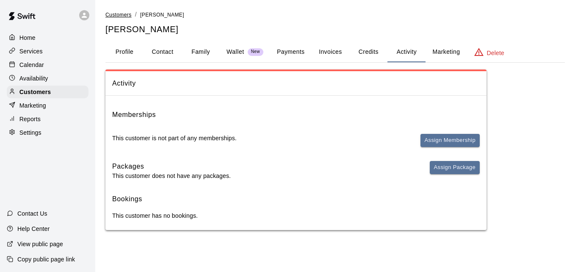
click at [120, 14] on span "Customers" at bounding box center [118, 15] width 26 height 6
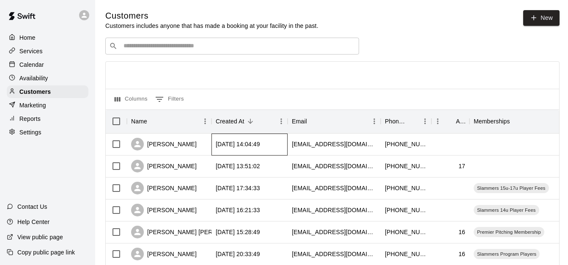
click at [275, 142] on div "2025-09-17 14:04:49" at bounding box center [250, 145] width 76 height 22
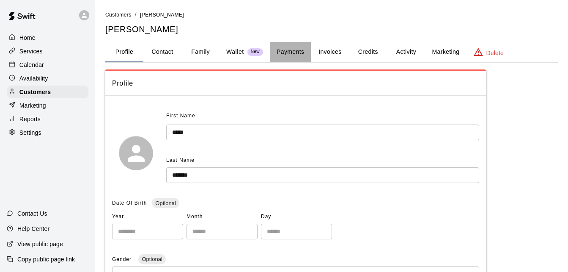
click at [295, 50] on button "Payments" at bounding box center [290, 52] width 41 height 20
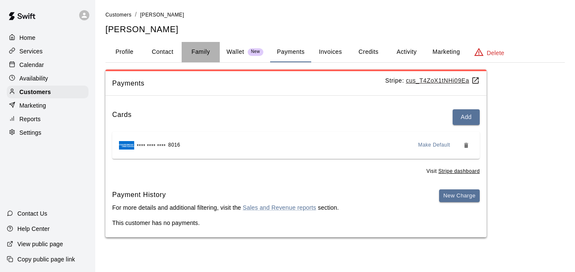
click at [210, 55] on button "Family" at bounding box center [200, 52] width 38 height 20
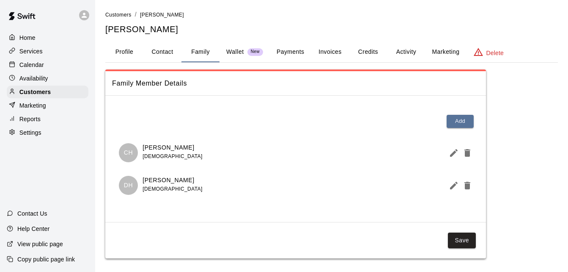
click at [401, 49] on button "Activity" at bounding box center [406, 52] width 38 height 20
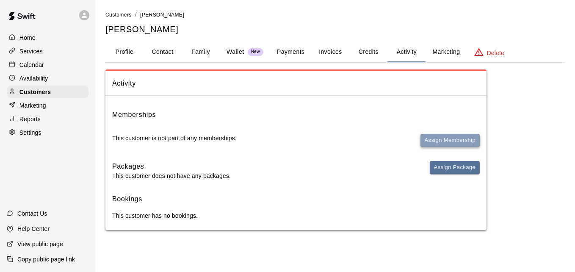
click at [434, 140] on button "Assign Membership" at bounding box center [449, 140] width 59 height 13
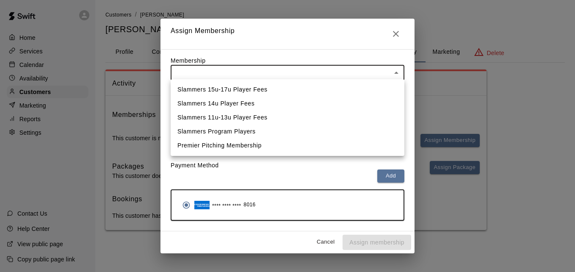
click at [363, 71] on body "Home Services Calendar Availability Customers Marketing Reports Settings Contac…" at bounding box center [287, 123] width 575 height 247
click at [335, 99] on li "Slammers 14u Player Fees" at bounding box center [287, 103] width 234 height 14
type input "**********"
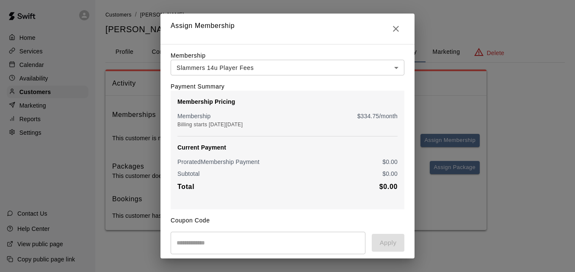
scroll to position [100, 0]
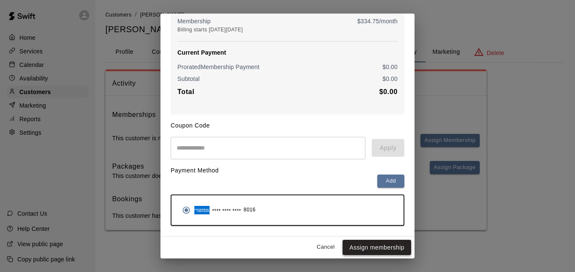
click at [373, 249] on button "Assign membership" at bounding box center [376, 247] width 69 height 16
